Goal: Task Accomplishment & Management: Manage account settings

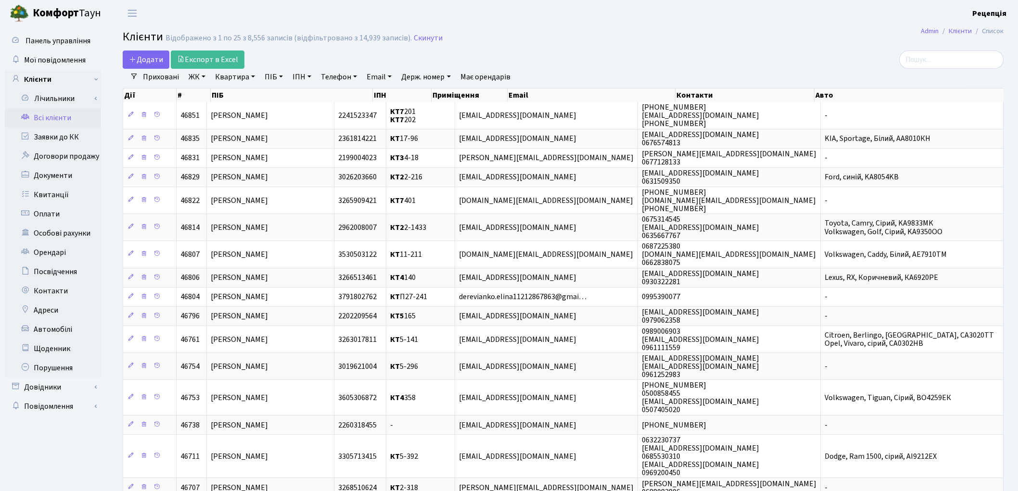
select select "25"
click at [33, 131] on link "Заявки до КК" at bounding box center [53, 136] width 96 height 19
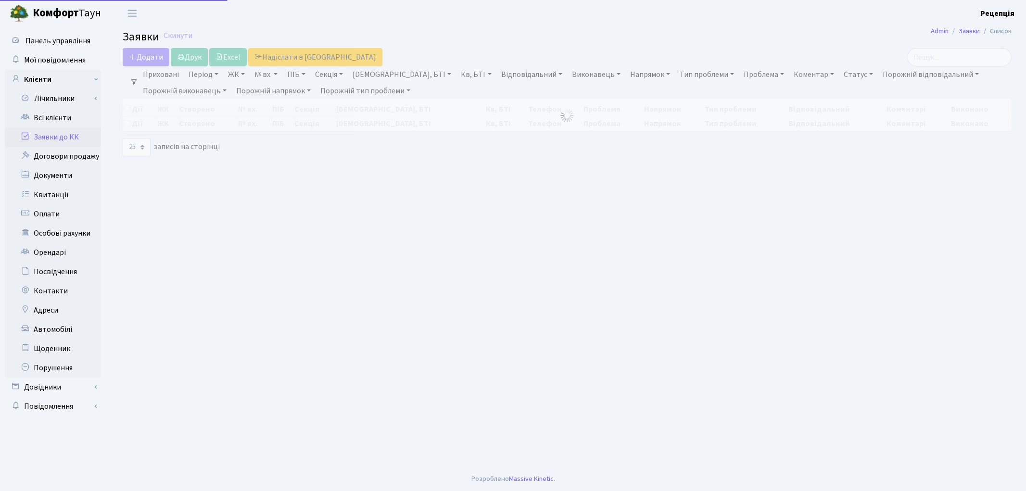
select select "25"
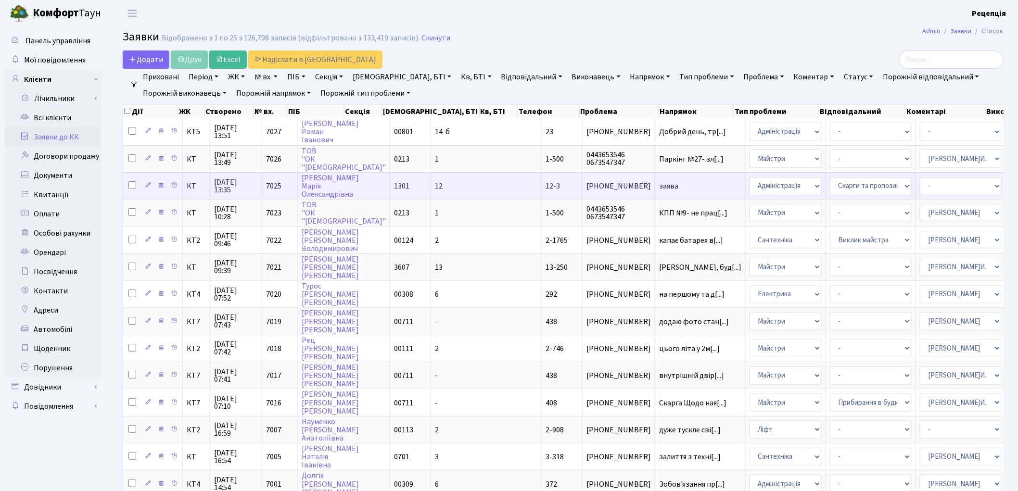
click at [659, 182] on span "заява" at bounding box center [700, 186] width 82 height 8
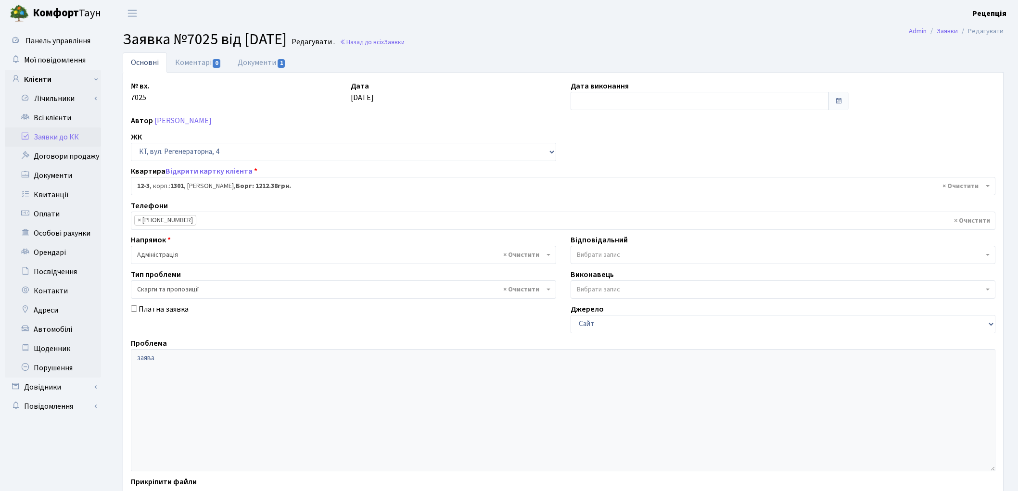
select select "7110"
select select "55"
click at [256, 62] on link "Документи 1" at bounding box center [261, 62] width 64 height 20
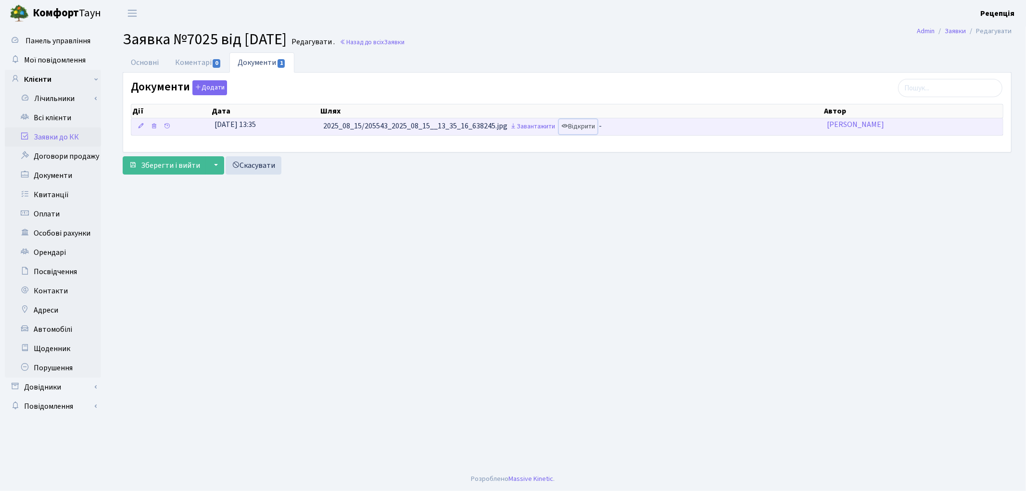
click at [587, 126] on link "Відкрити" at bounding box center [578, 126] width 38 height 15
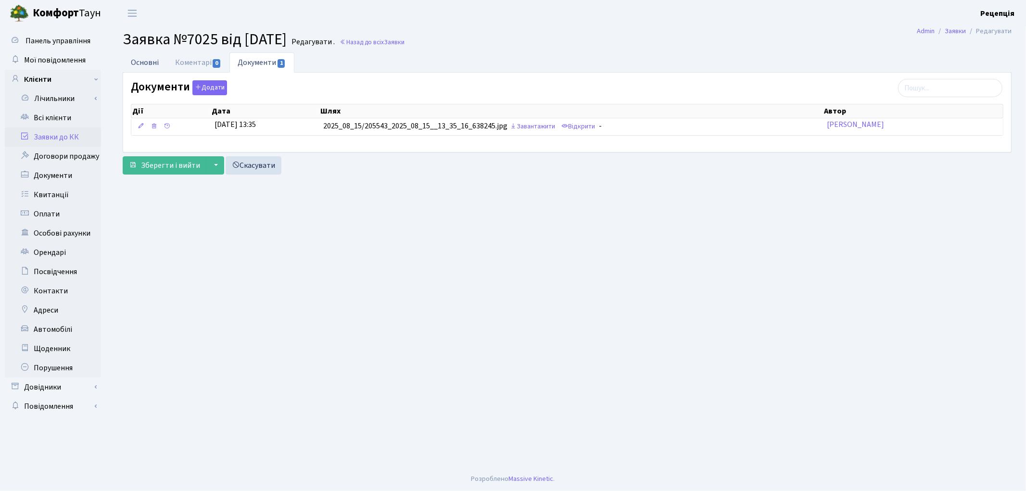
click at [138, 61] on link "Основні" at bounding box center [145, 62] width 44 height 20
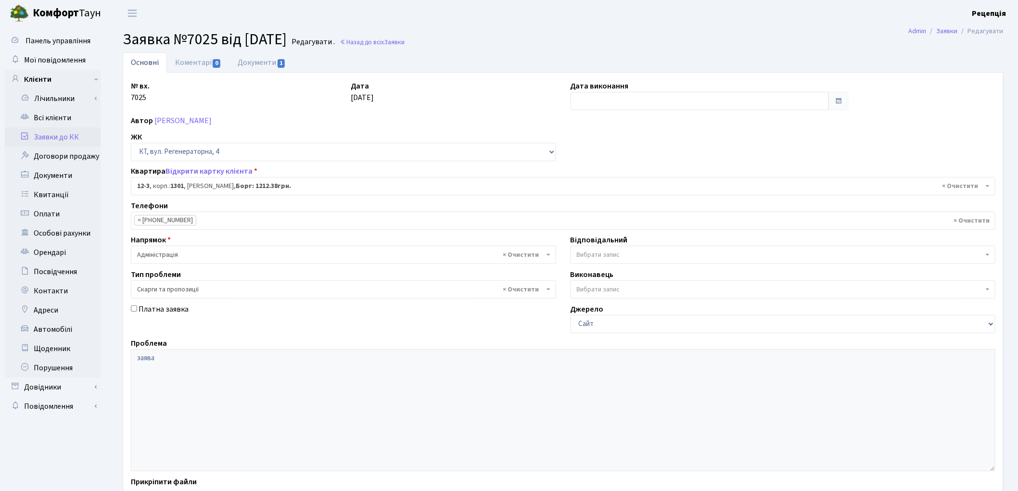
click at [74, 133] on link "Заявки до КК" at bounding box center [53, 136] width 96 height 19
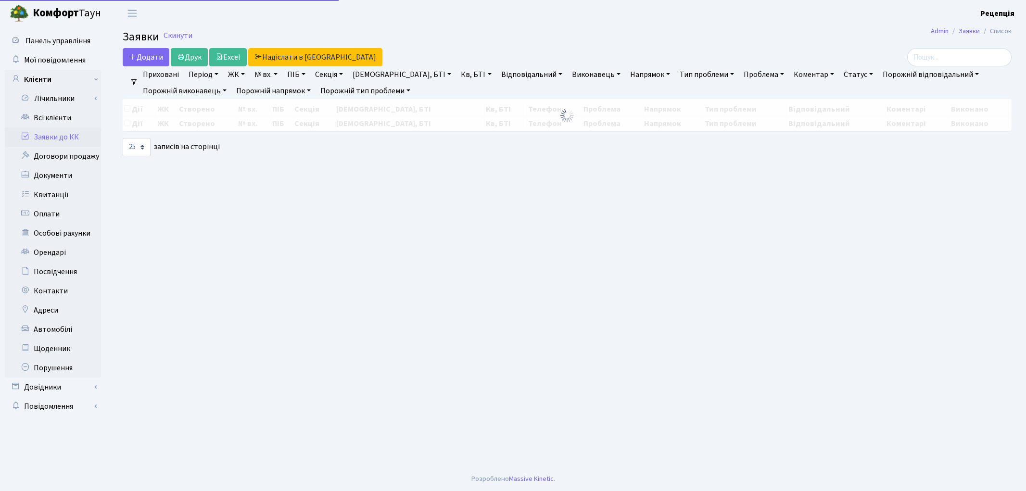
select select "25"
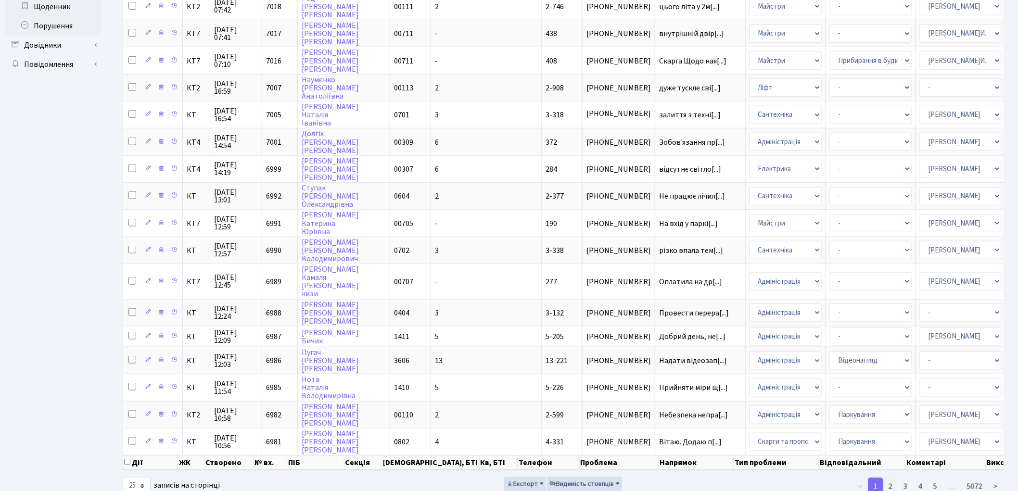
scroll to position [353, 0]
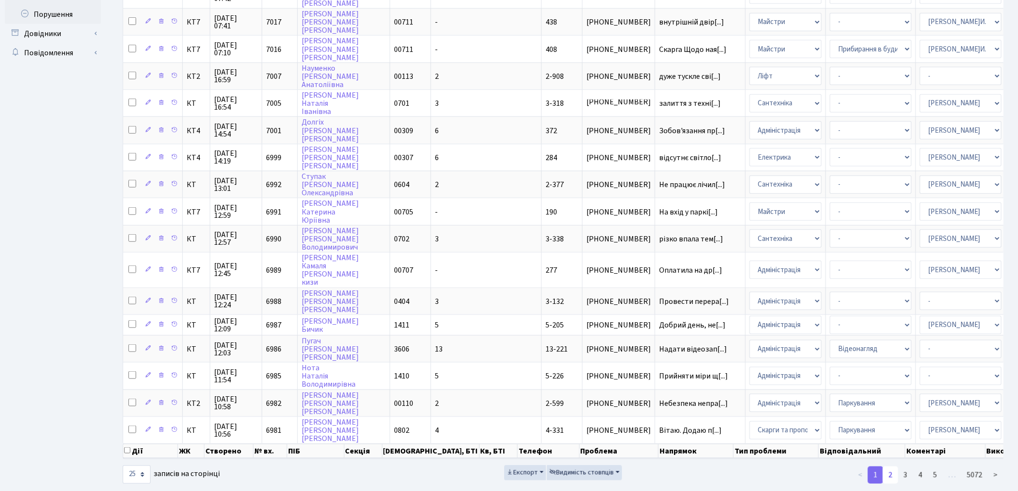
click at [893, 466] on link "2" at bounding box center [889, 474] width 15 height 17
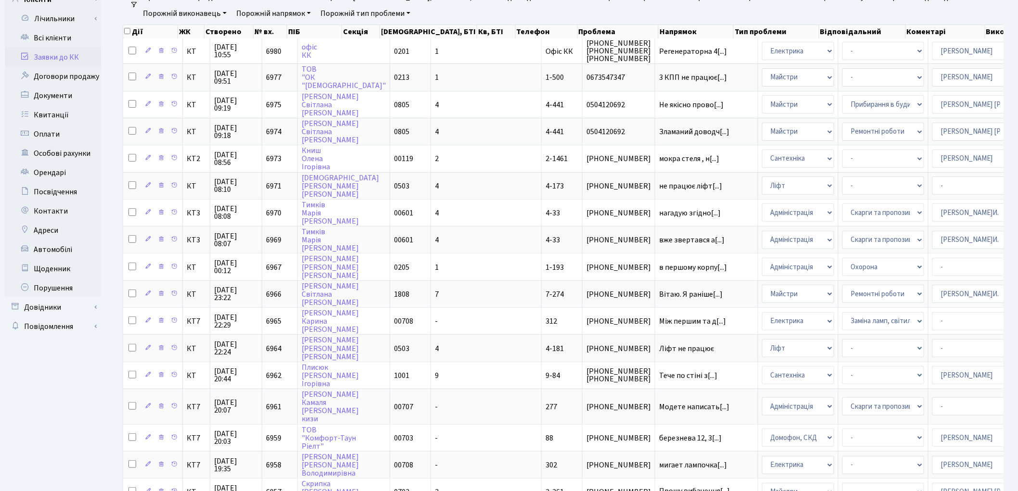
scroll to position [0, 0]
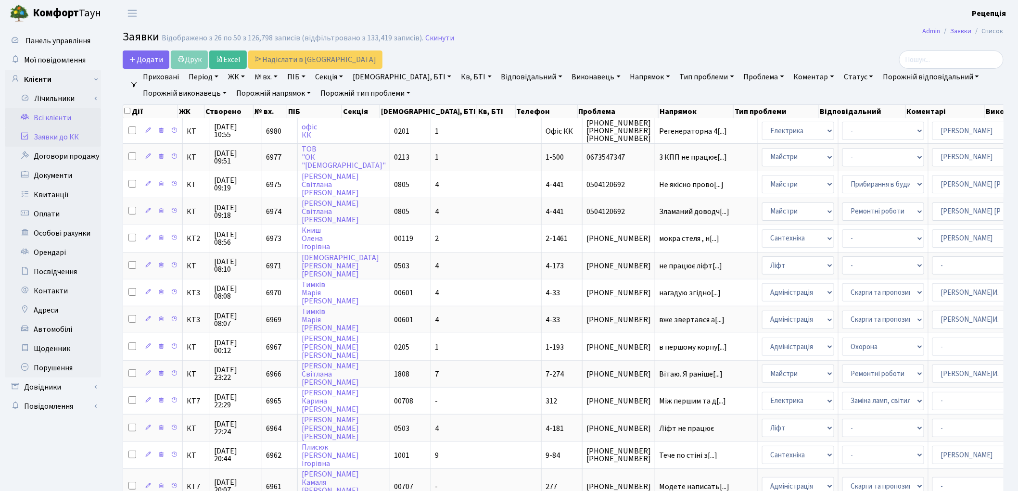
click at [77, 116] on link "Всі клієнти" at bounding box center [53, 117] width 96 height 19
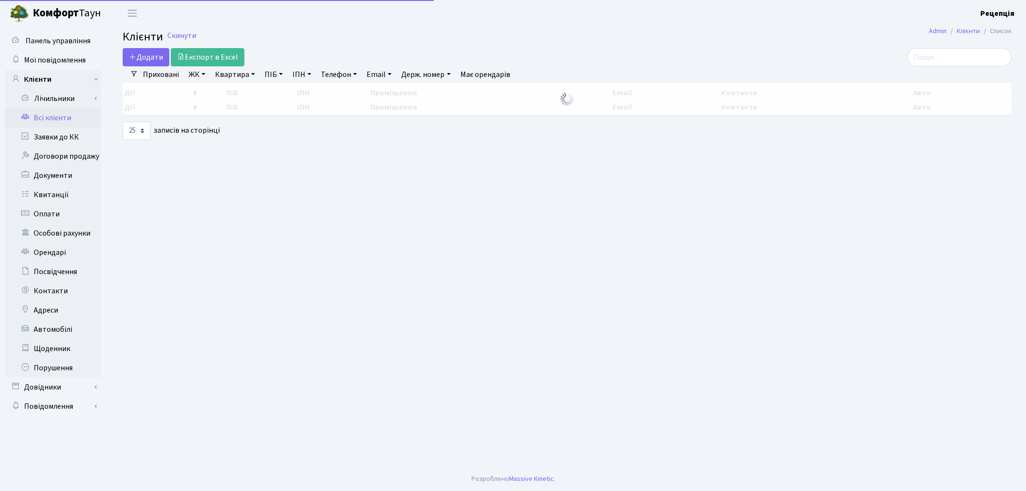
select select "25"
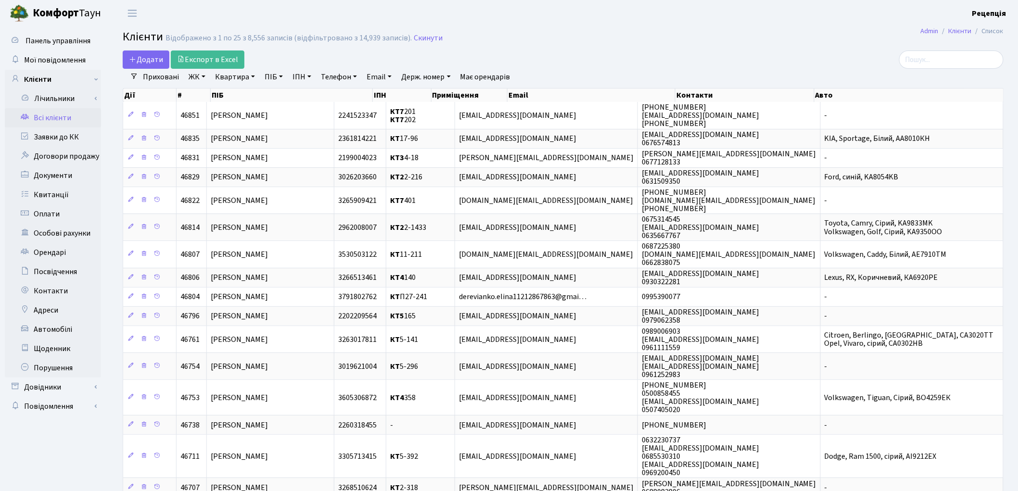
click at [203, 80] on link "ЖК" at bounding box center [197, 77] width 25 height 16
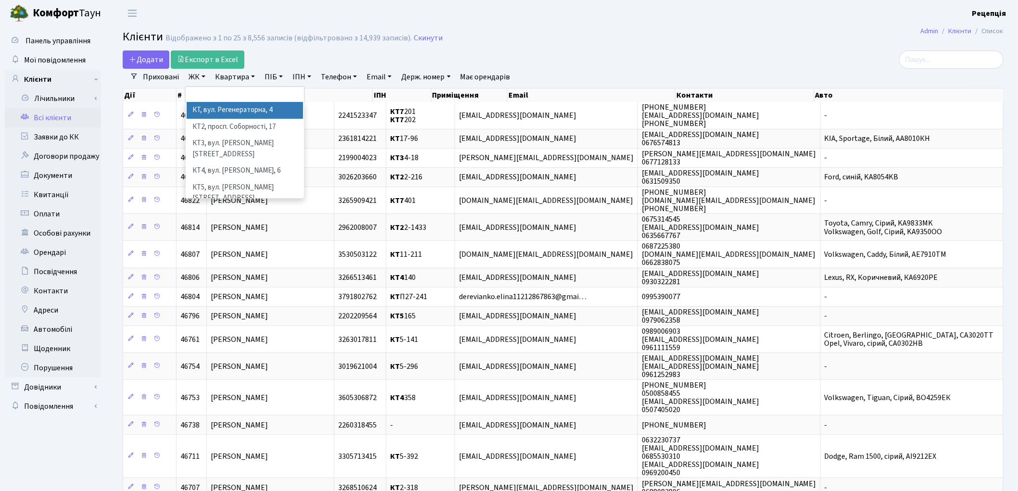
click at [227, 106] on li "КТ, вул. Регенераторна, 4" at bounding box center [245, 110] width 116 height 17
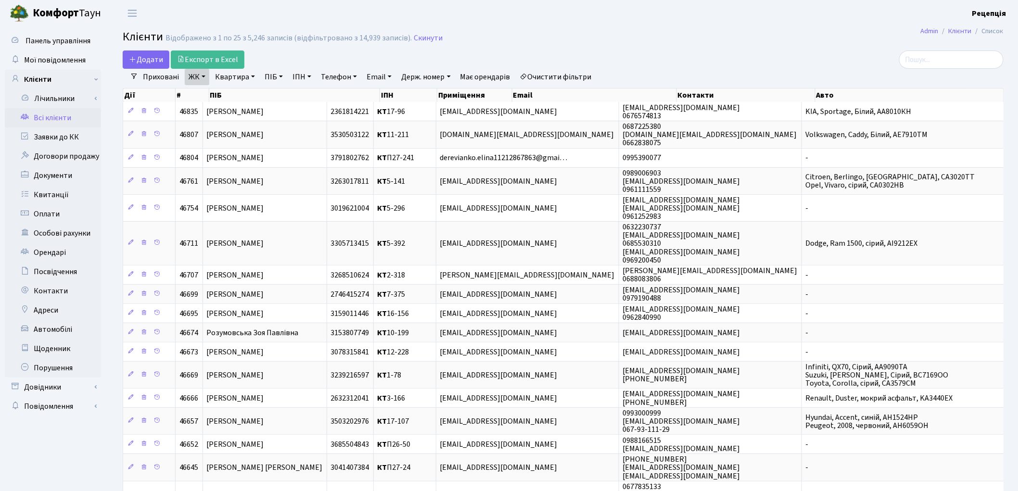
click at [274, 79] on link "ПІБ" at bounding box center [274, 77] width 26 height 16
click at [240, 82] on link "Квартира" at bounding box center [235, 77] width 48 height 16
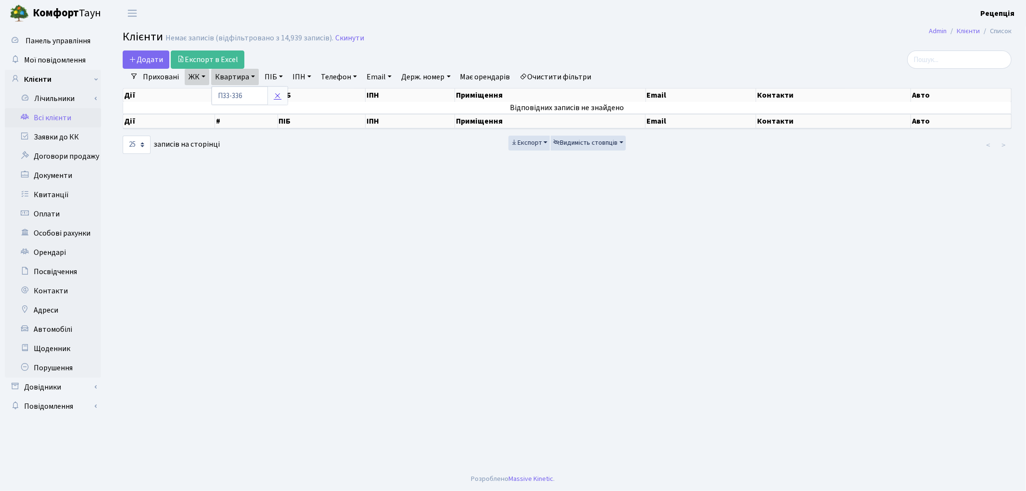
click at [279, 98] on icon at bounding box center [278, 96] width 8 height 8
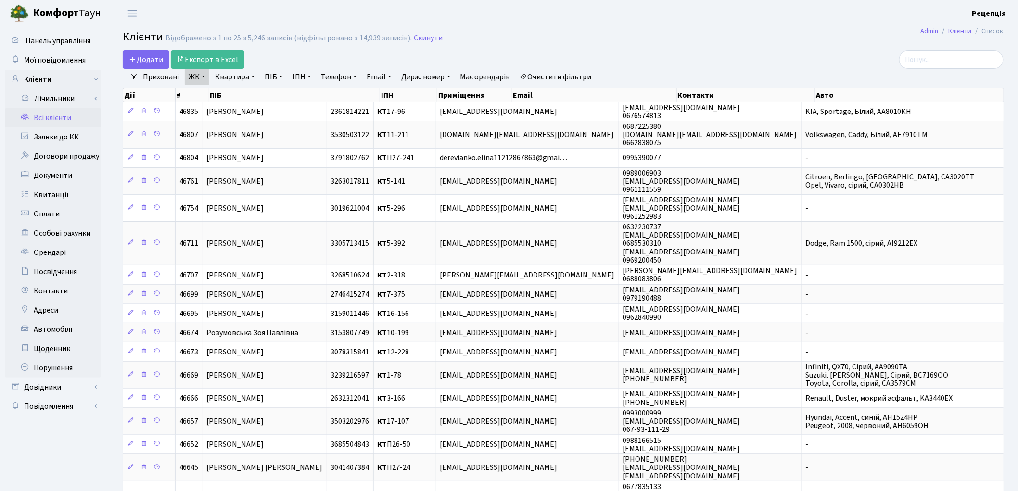
click at [203, 77] on link "ЖК" at bounding box center [197, 77] width 25 height 16
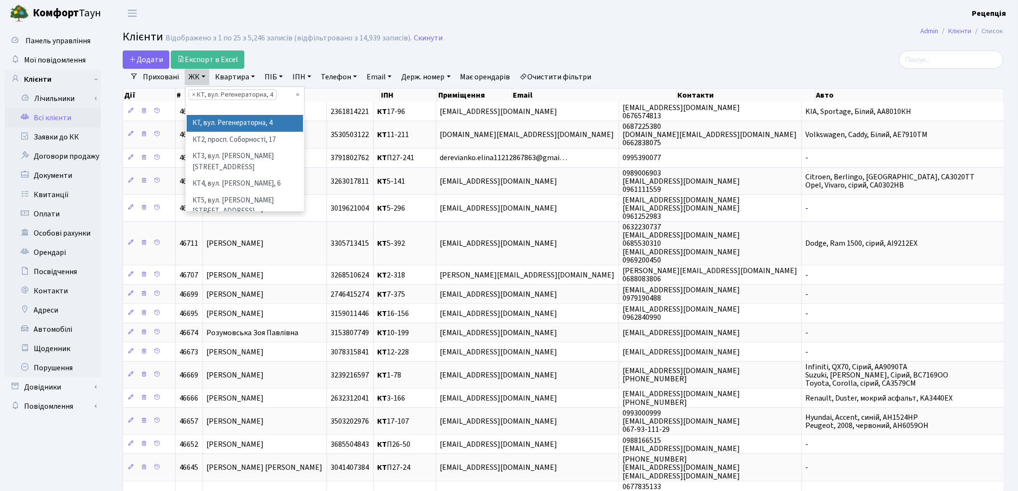
click at [220, 119] on li "КТ, вул. Регенераторна, 4" at bounding box center [245, 123] width 116 height 17
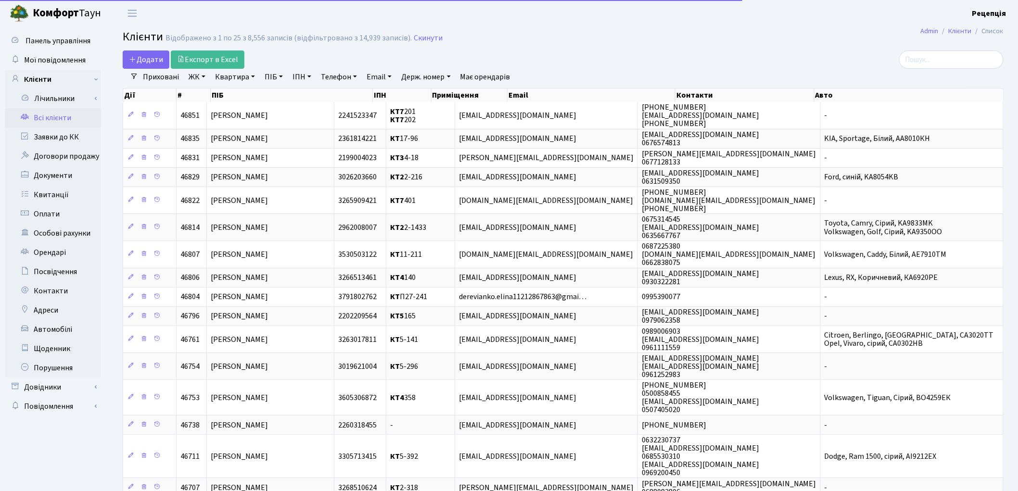
click at [236, 76] on link "Квартира" at bounding box center [235, 77] width 48 height 16
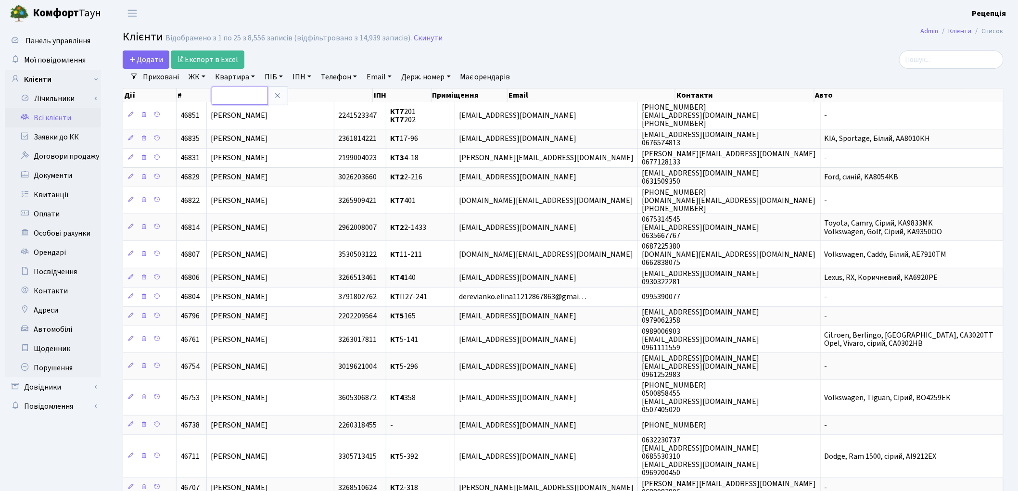
click at [238, 93] on input "text" at bounding box center [240, 96] width 56 height 18
type input "5-157"
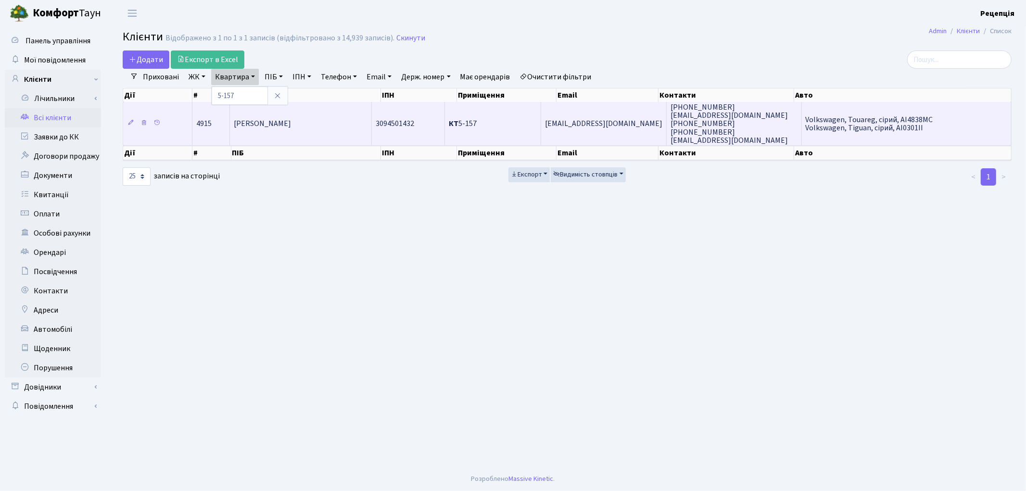
click at [329, 127] on td "[PERSON_NAME]" at bounding box center [301, 123] width 142 height 43
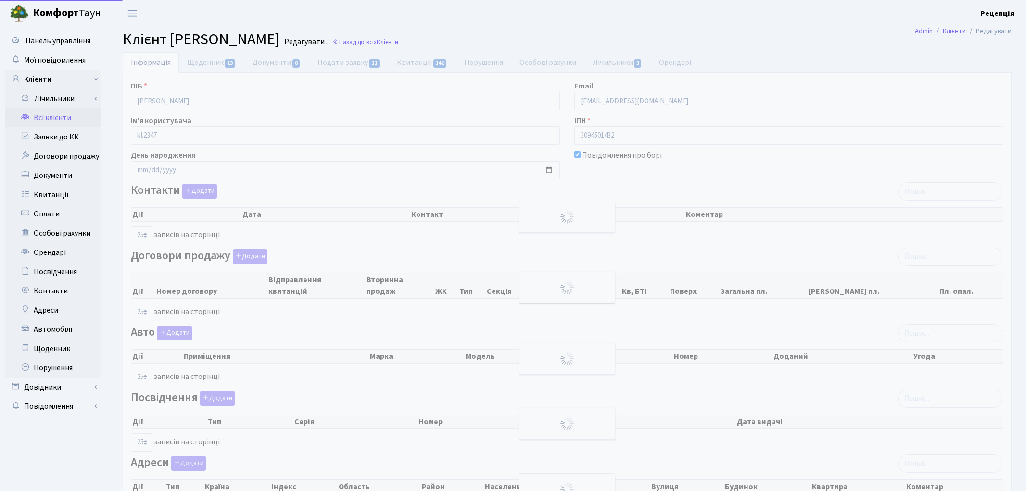
select select "25"
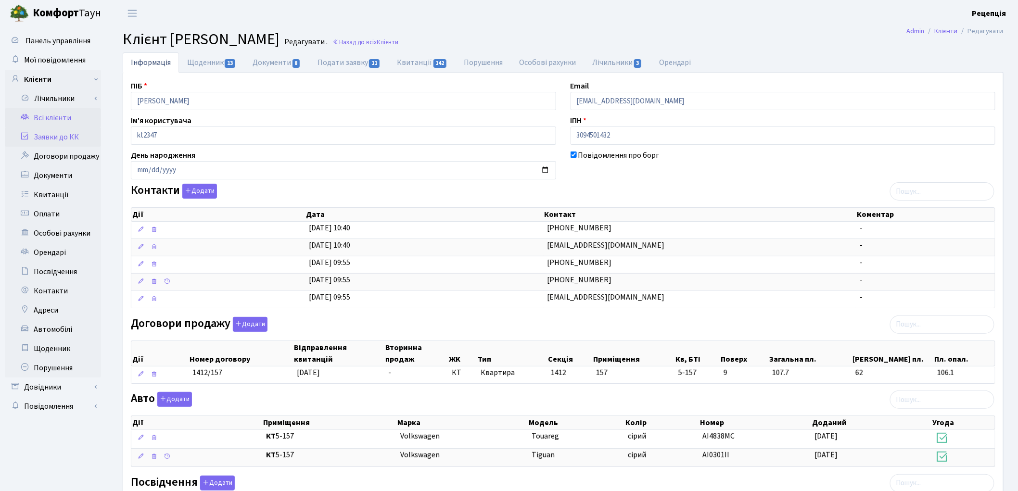
click at [68, 138] on link "Заявки до КК" at bounding box center [53, 136] width 96 height 19
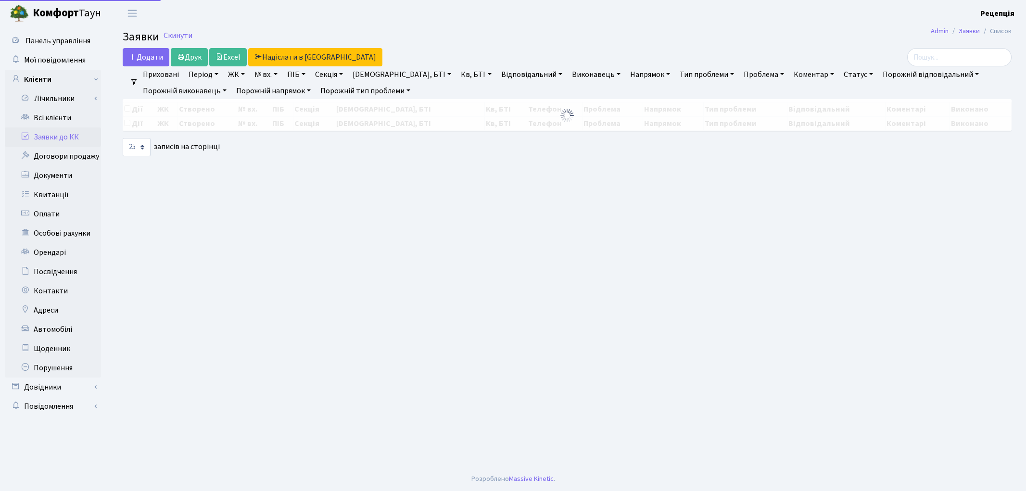
select select "25"
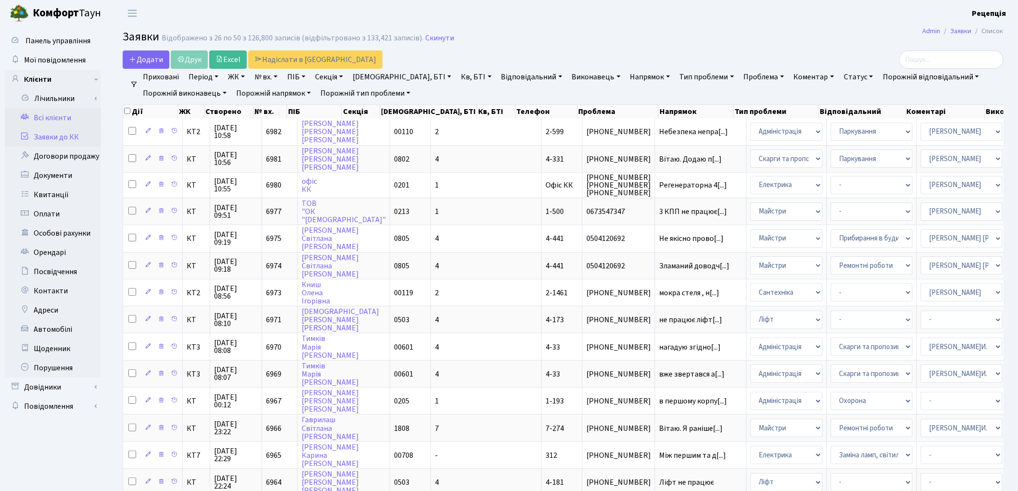
click at [53, 116] on link "Всі клієнти" at bounding box center [53, 117] width 96 height 19
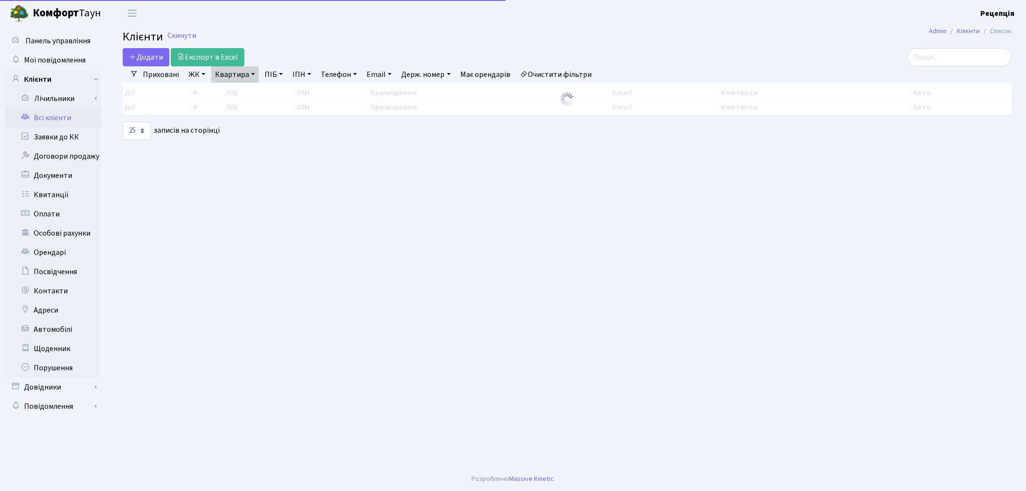
select select
select select "25"
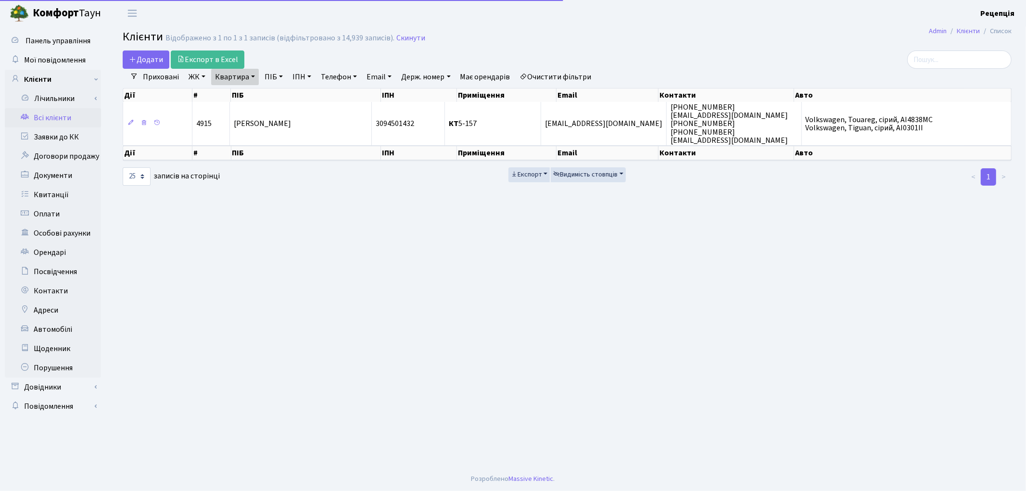
click at [549, 72] on link "Очистити фільтри" at bounding box center [555, 77] width 79 height 16
select select
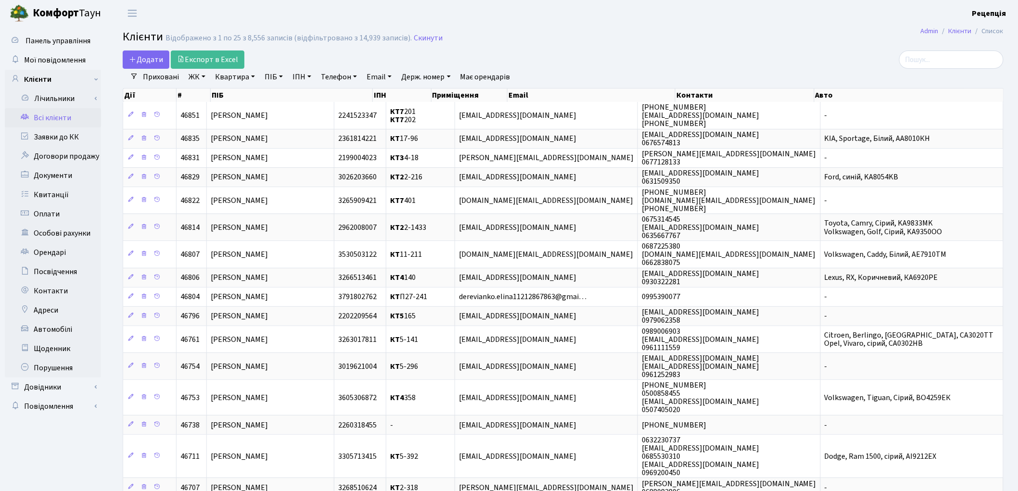
click at [207, 75] on link "ЖК" at bounding box center [197, 77] width 25 height 16
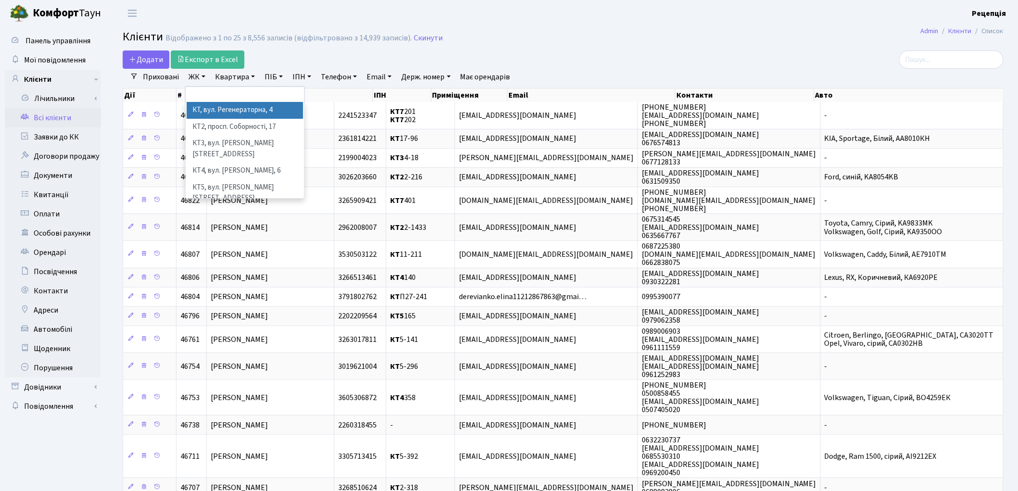
click at [209, 108] on li "КТ, вул. Регенераторна, 4" at bounding box center [245, 110] width 116 height 17
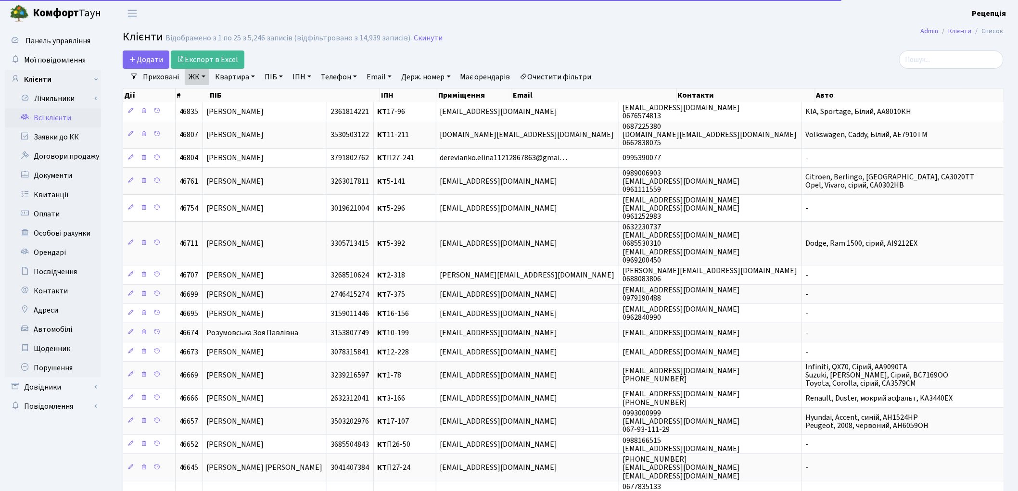
click at [234, 78] on link "Квартира" at bounding box center [235, 77] width 48 height 16
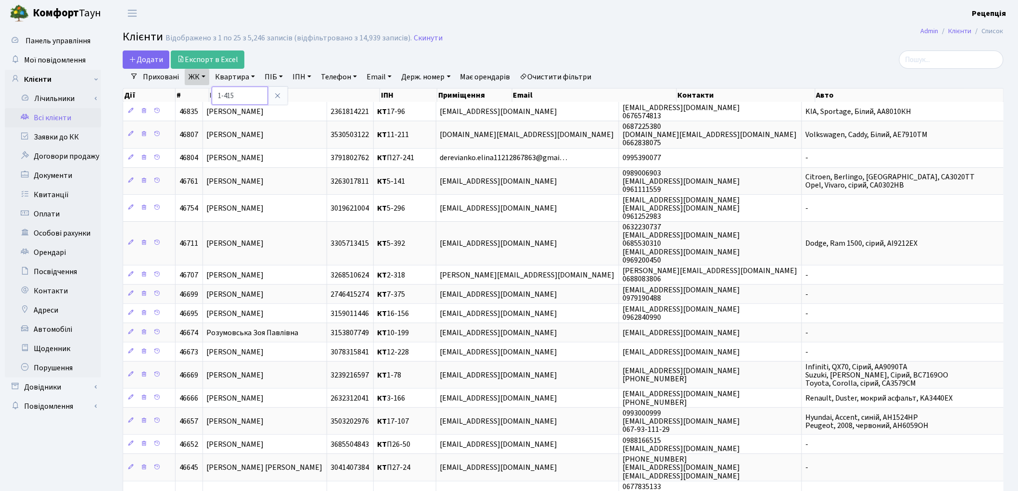
type input "1-415"
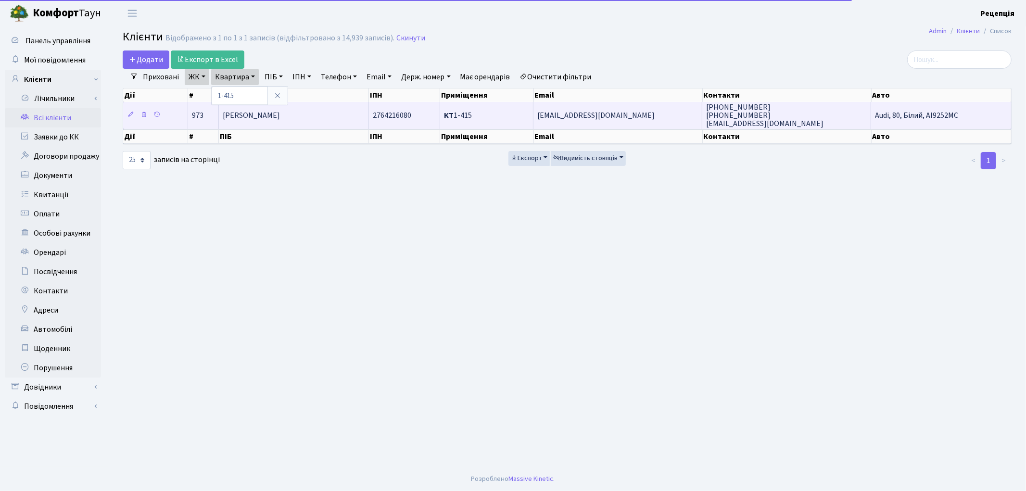
click at [261, 113] on span "Заболотня [PERSON_NAME]" at bounding box center [251, 115] width 57 height 11
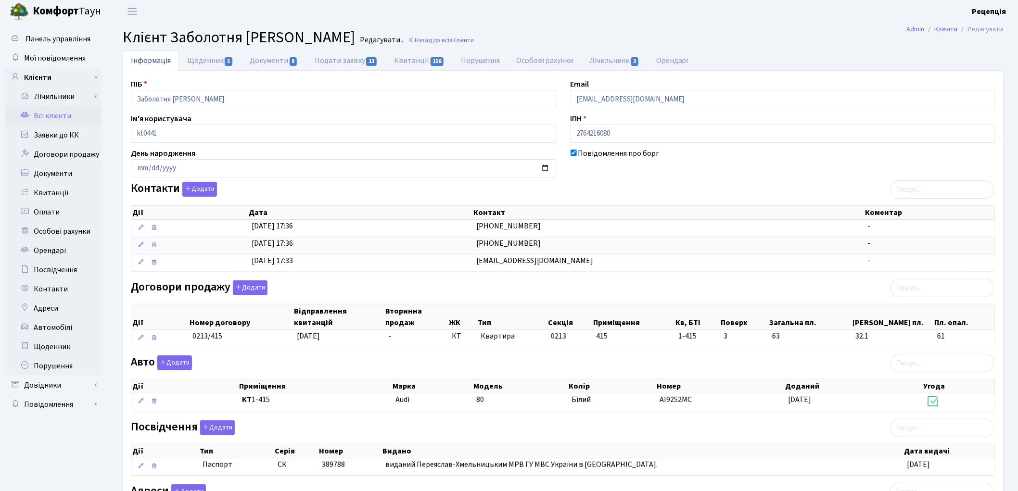
scroll to position [1, 0]
click at [698, 101] on input "zabolotnyaya_@voliacable.com" at bounding box center [782, 99] width 425 height 18
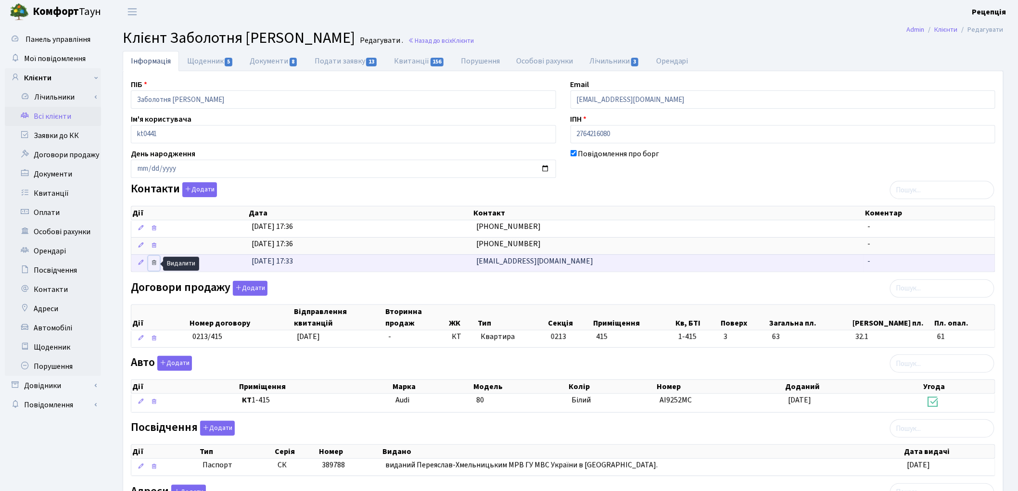
click at [155, 262] on icon at bounding box center [154, 262] width 7 height 7
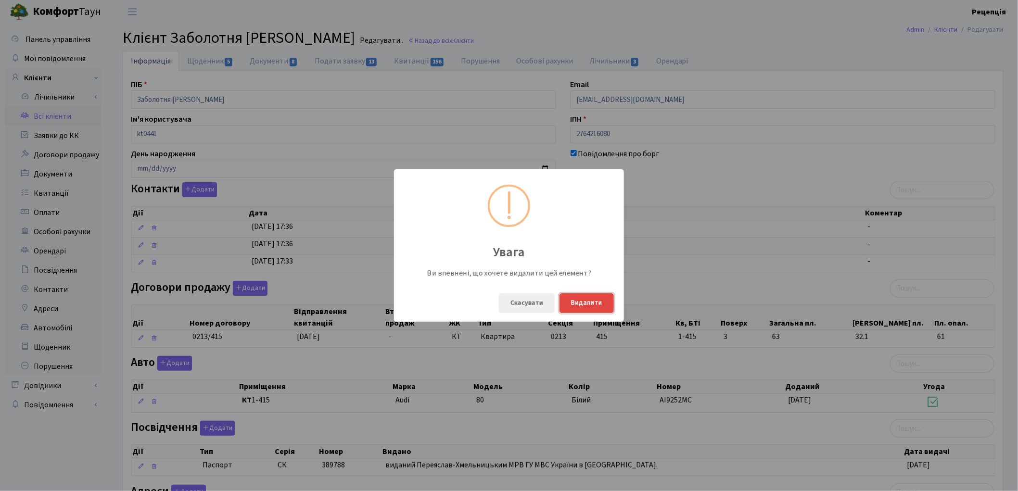
click at [597, 301] on button "Видалити" at bounding box center [586, 303] width 54 height 20
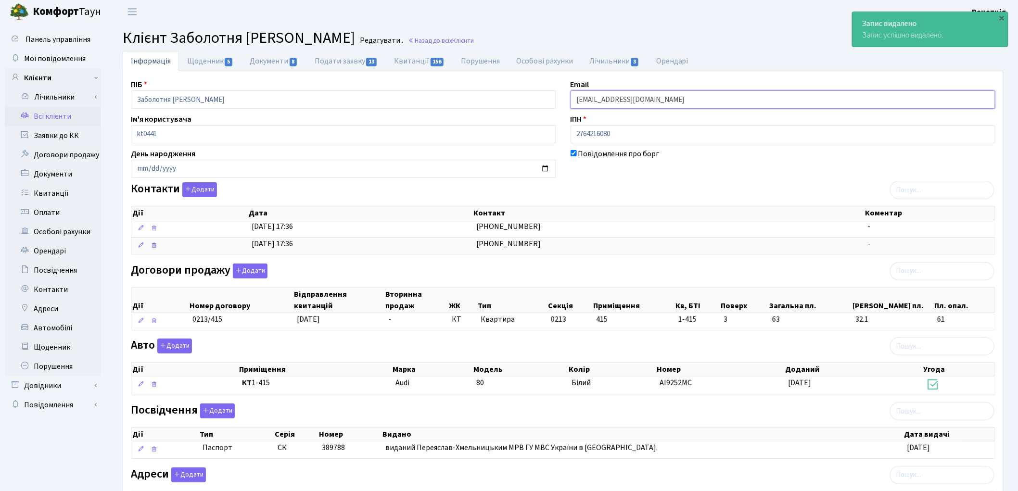
click at [680, 99] on input "zabolotnyaya_@voliacable.com" at bounding box center [782, 99] width 425 height 18
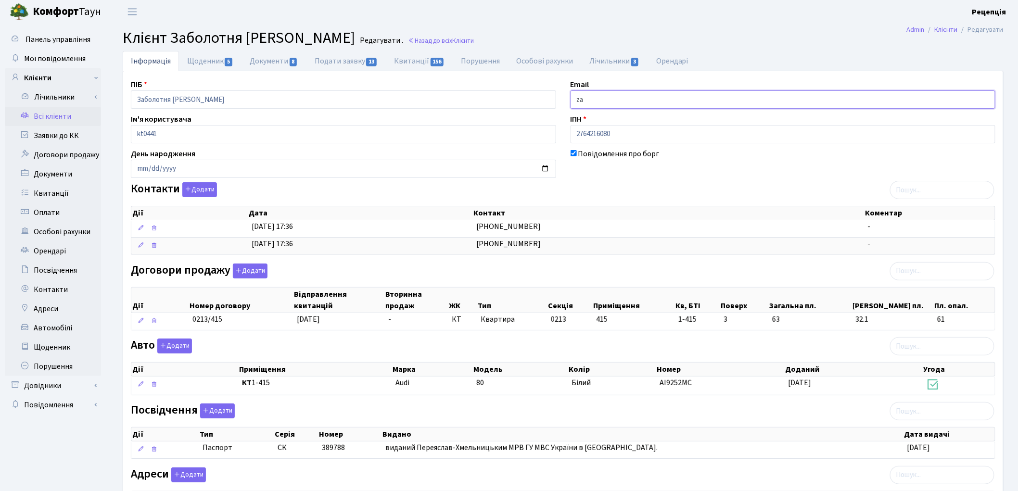
type input "z"
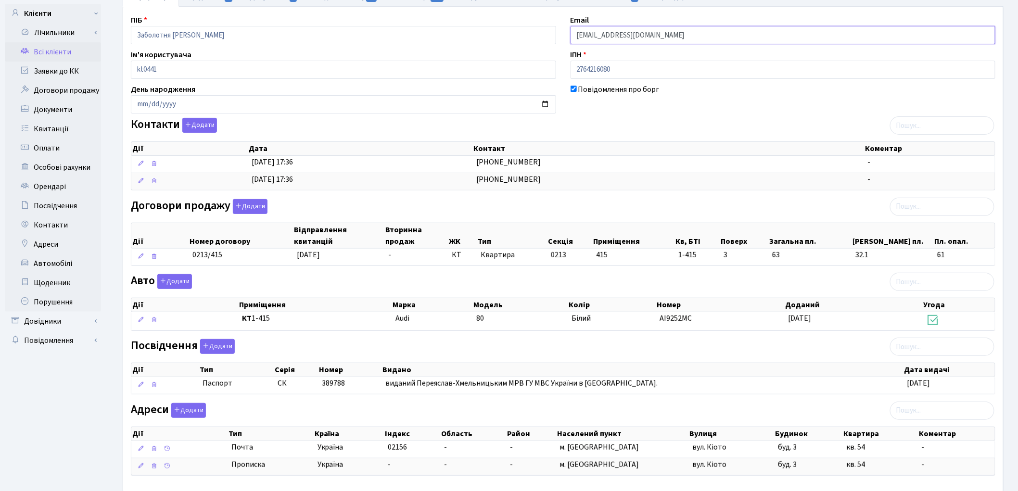
scroll to position [119, 0]
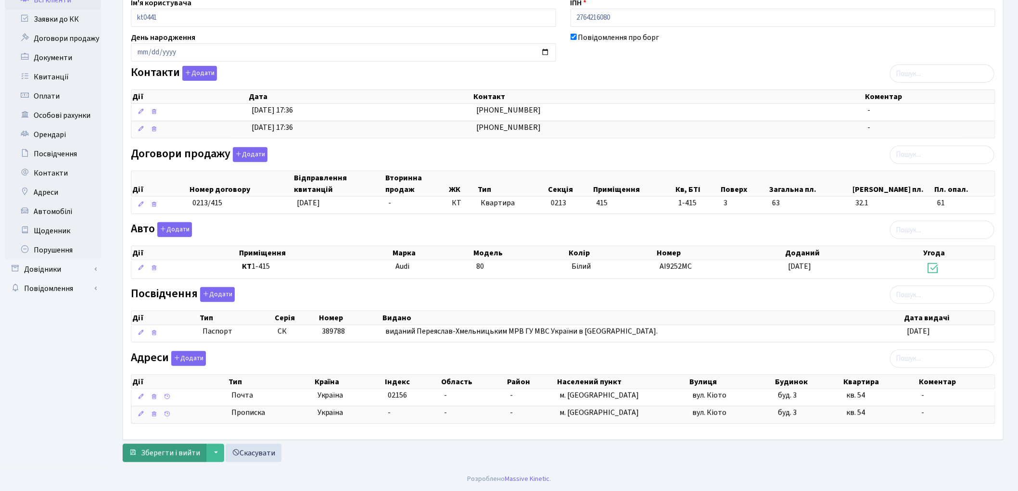
type input "[EMAIL_ADDRESS][DOMAIN_NAME]"
click at [164, 453] on span "Зберегти і вийти" at bounding box center [170, 453] width 59 height 11
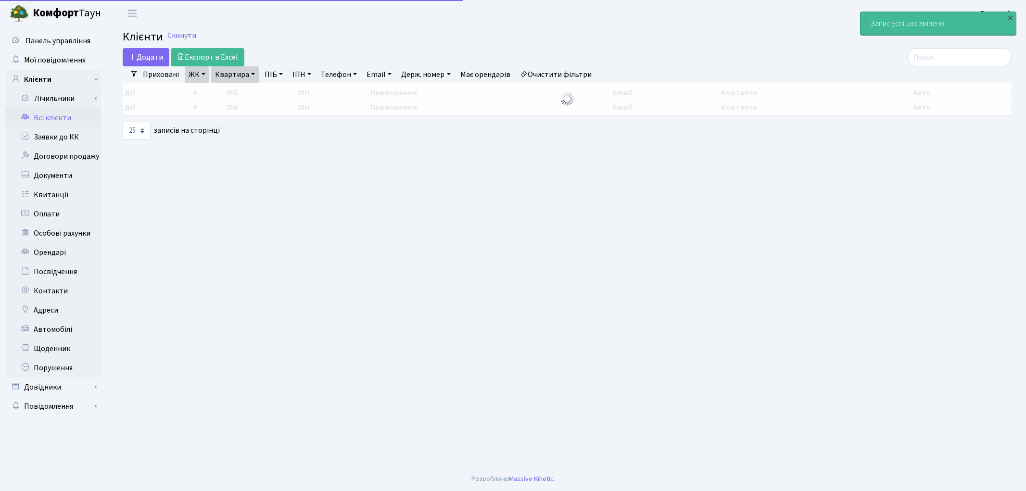
select select "25"
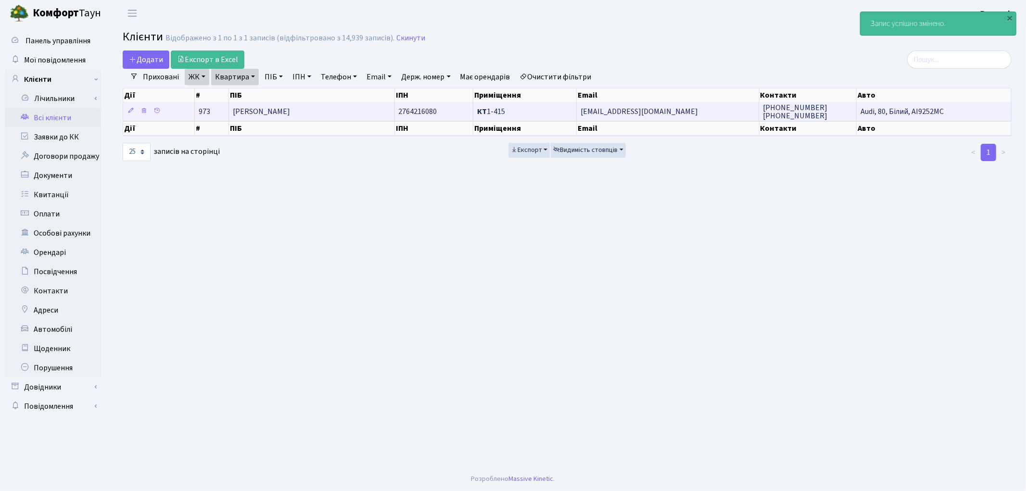
click at [290, 111] on span "[PERSON_NAME]" at bounding box center [261, 111] width 57 height 11
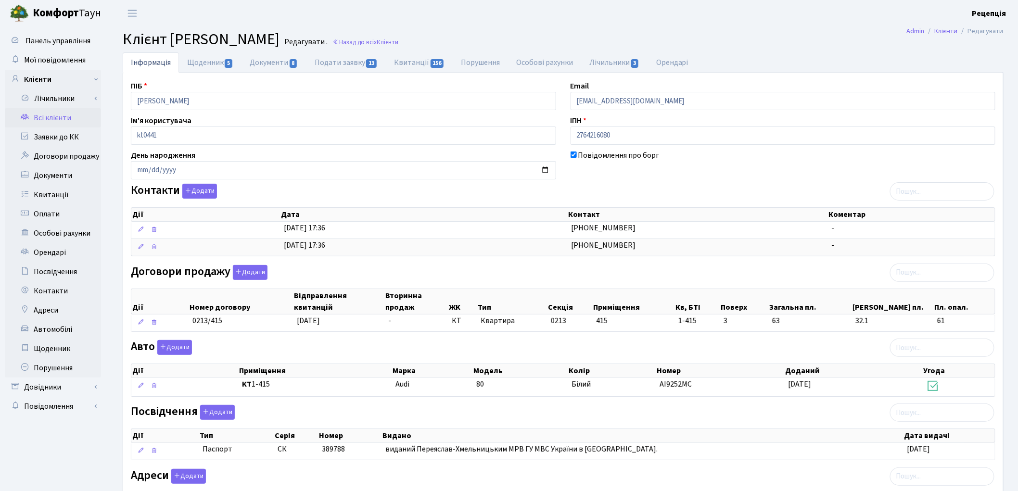
click at [63, 119] on link "Всі клієнти" at bounding box center [53, 117] width 96 height 19
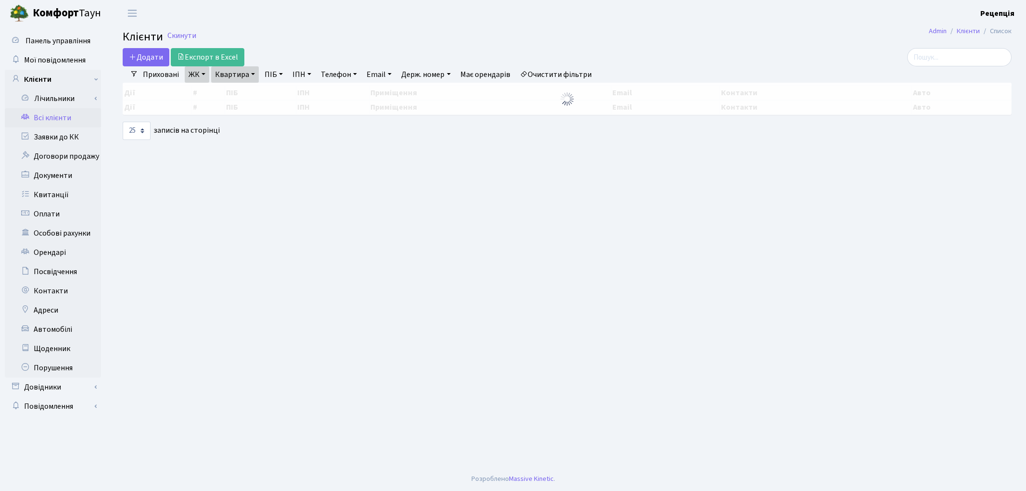
select select "25"
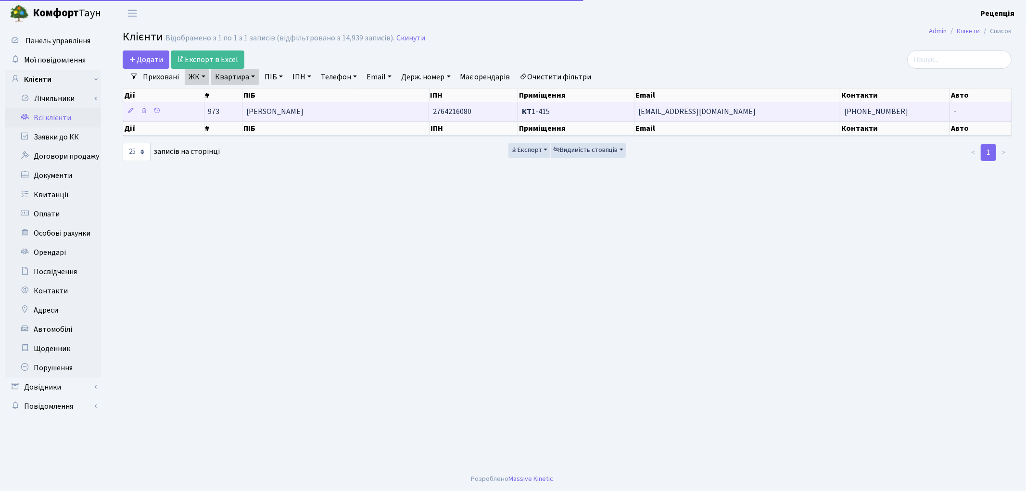
click at [290, 112] on span "[PERSON_NAME]" at bounding box center [274, 111] width 57 height 11
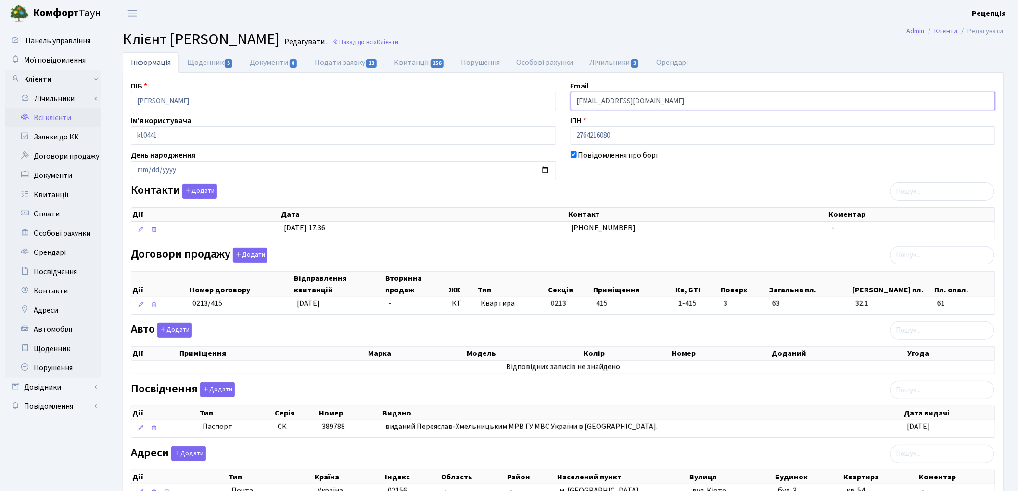
drag, startPoint x: 685, startPoint y: 102, endPoint x: 571, endPoint y: 110, distance: 113.7
click at [571, 110] on input "[EMAIL_ADDRESS][DOMAIN_NAME]" at bounding box center [782, 101] width 425 height 18
click at [206, 191] on button "Додати" at bounding box center [199, 191] width 35 height 15
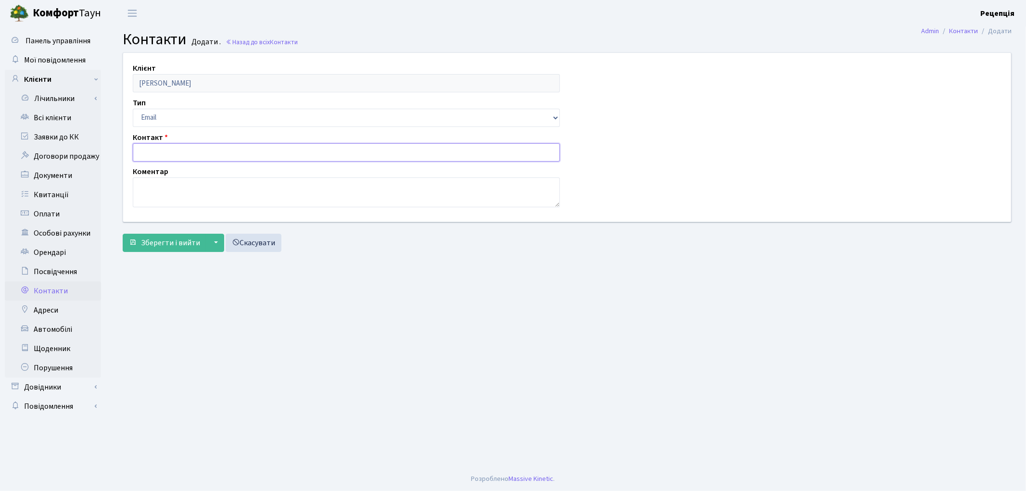
click at [157, 149] on input "text" at bounding box center [346, 152] width 427 height 18
paste input "[EMAIL_ADDRESS][DOMAIN_NAME]"
type input "[EMAIL_ADDRESS][DOMAIN_NAME]"
click at [174, 239] on span "Зберегти і вийти" at bounding box center [170, 243] width 59 height 11
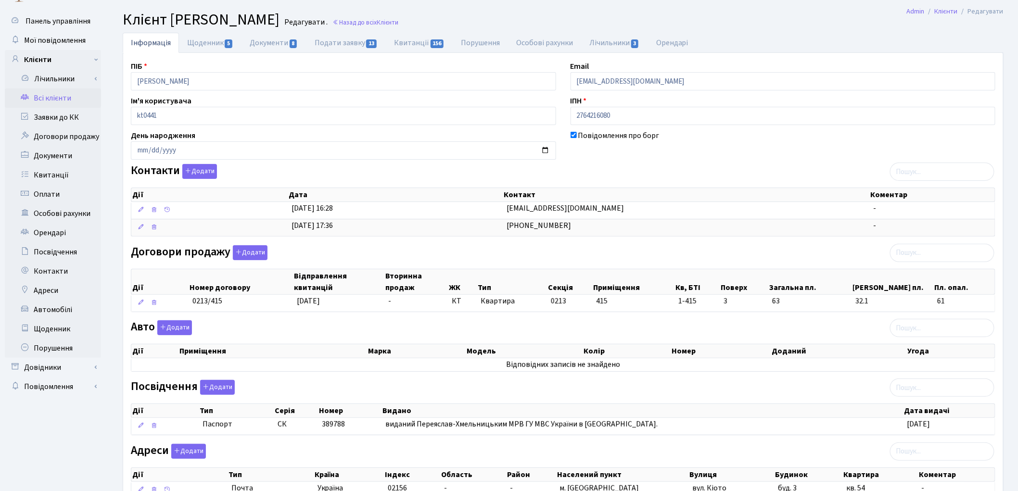
scroll to position [114, 0]
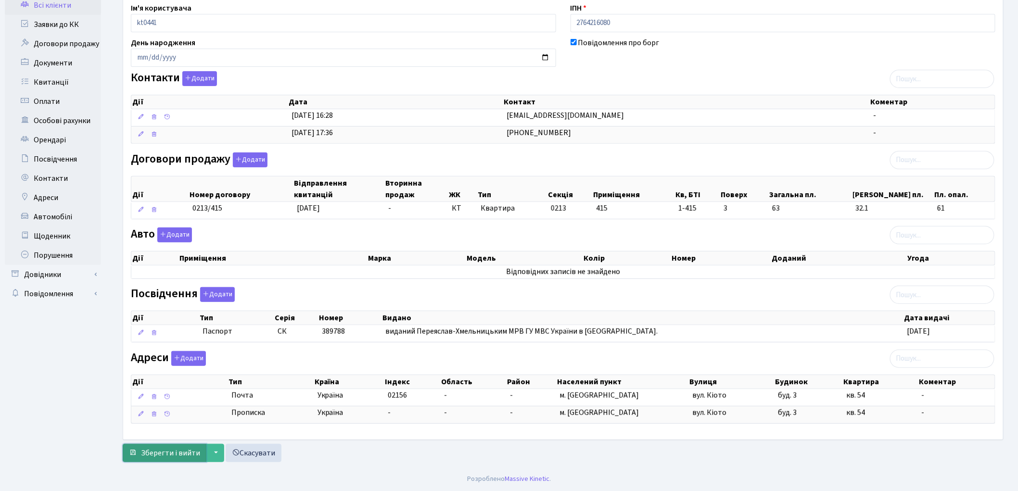
click at [147, 456] on span "Зберегти і вийти" at bounding box center [170, 453] width 59 height 11
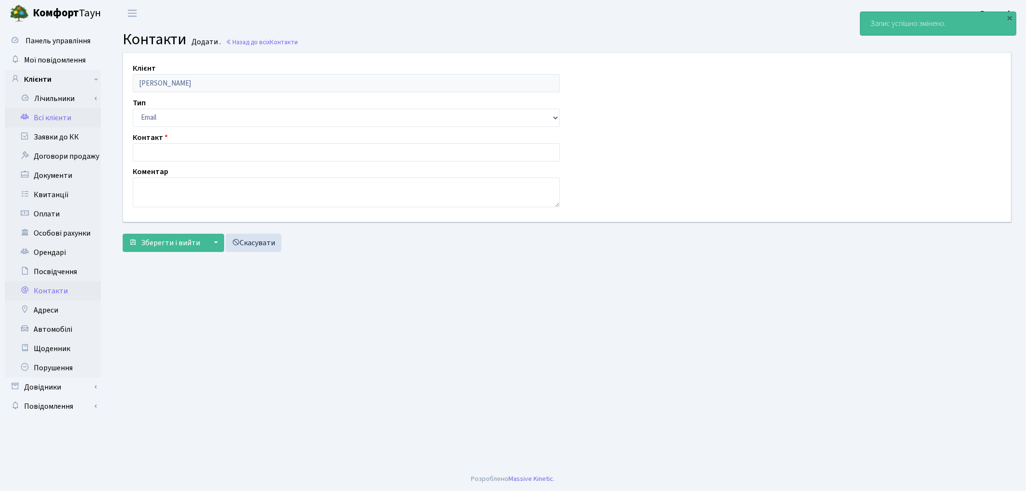
click at [44, 122] on link "Всі клієнти" at bounding box center [53, 117] width 96 height 19
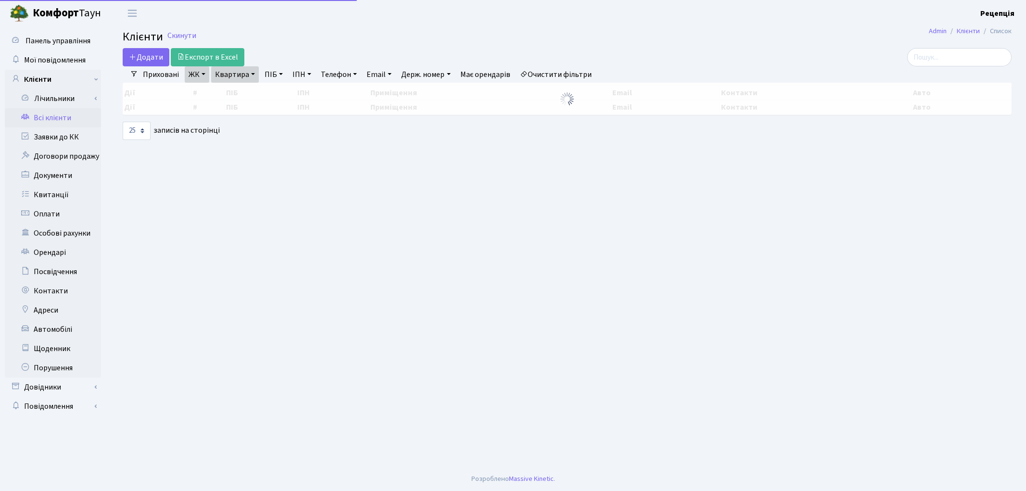
select select "25"
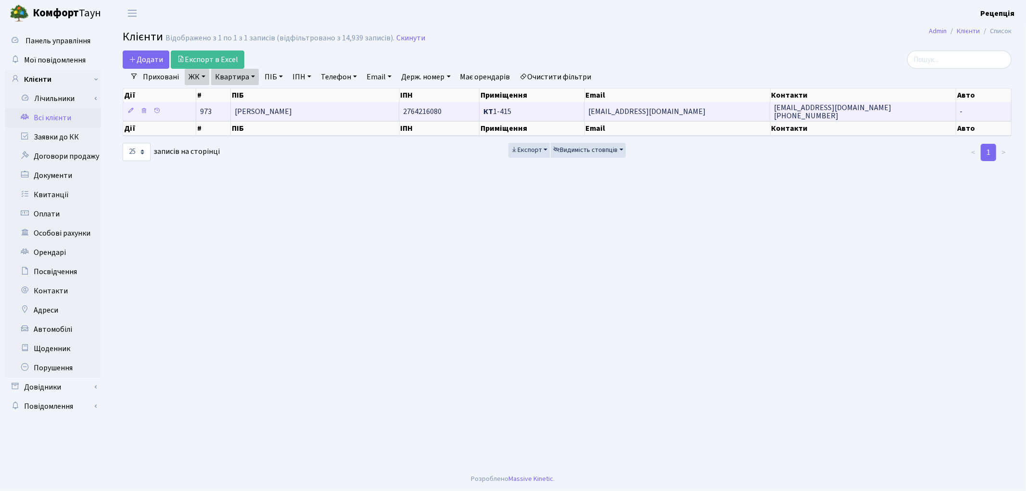
click at [284, 107] on span "[PERSON_NAME]" at bounding box center [263, 111] width 57 height 11
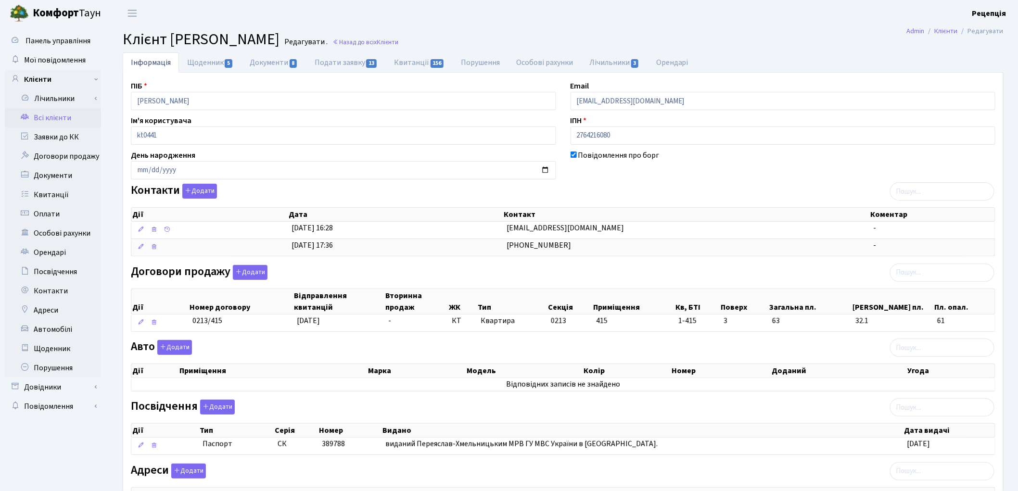
click at [58, 114] on link "Всі клієнти" at bounding box center [53, 117] width 96 height 19
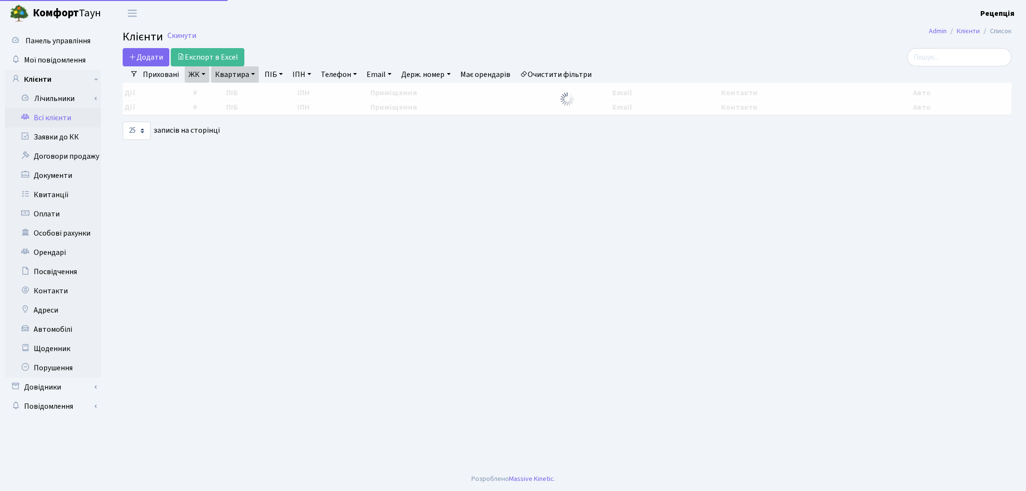
select select "25"
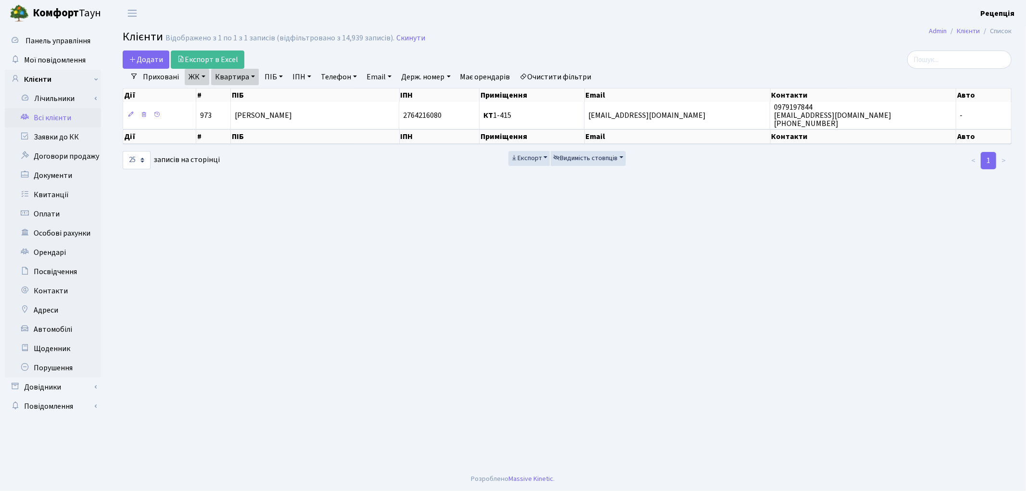
click at [571, 77] on link "Очистити фільтри" at bounding box center [555, 77] width 79 height 16
